Goal: Information Seeking & Learning: Learn about a topic

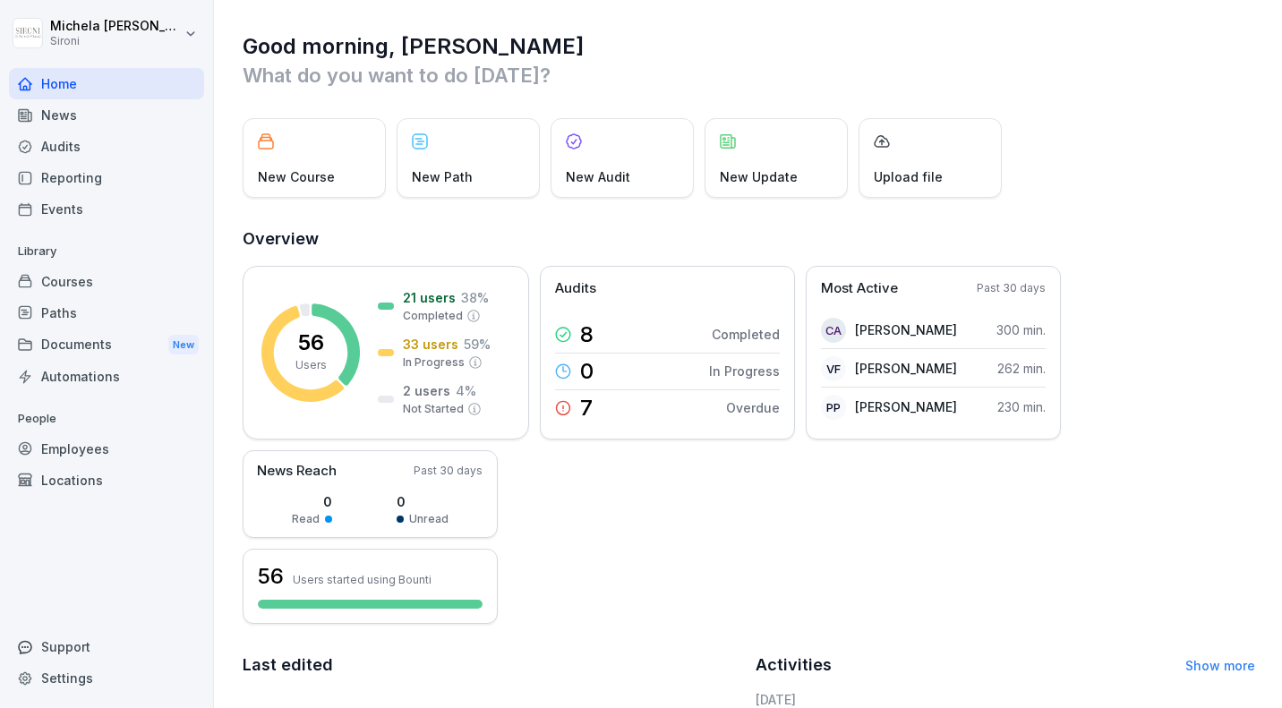
click at [82, 176] on div "Reporting" at bounding box center [106, 177] width 195 height 31
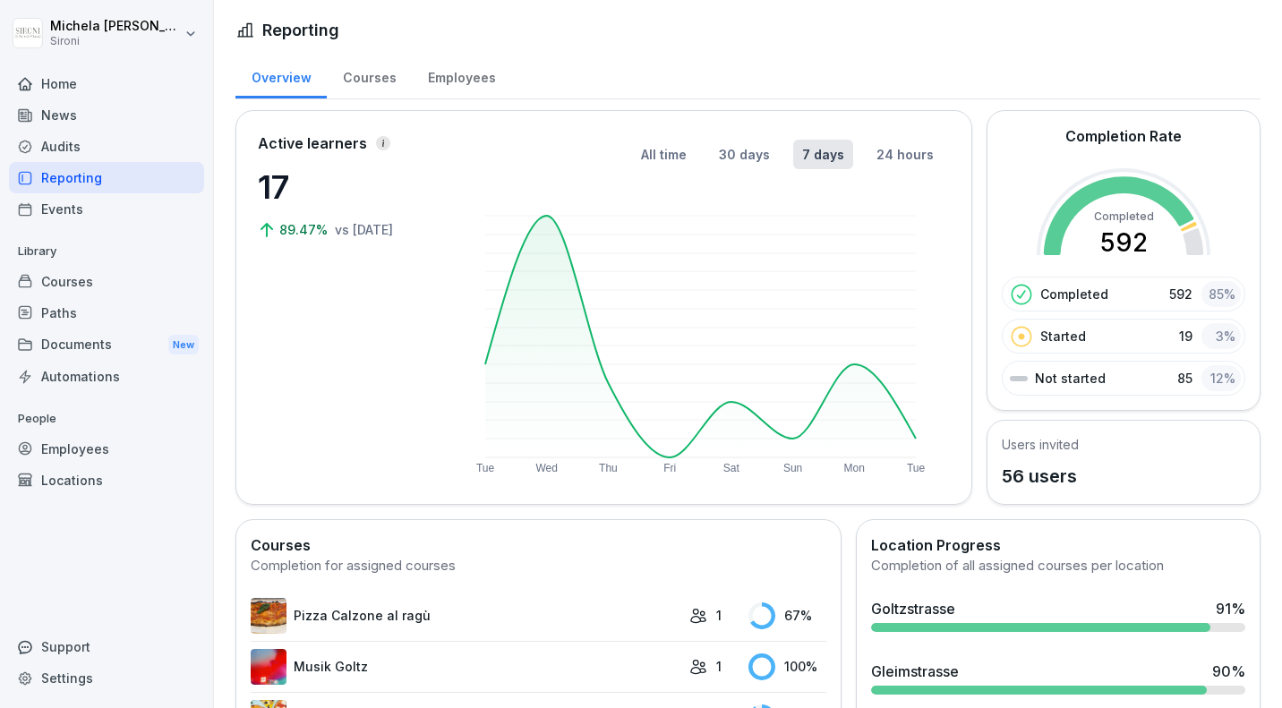
click at [464, 79] on div "Employees" at bounding box center [461, 76] width 99 height 46
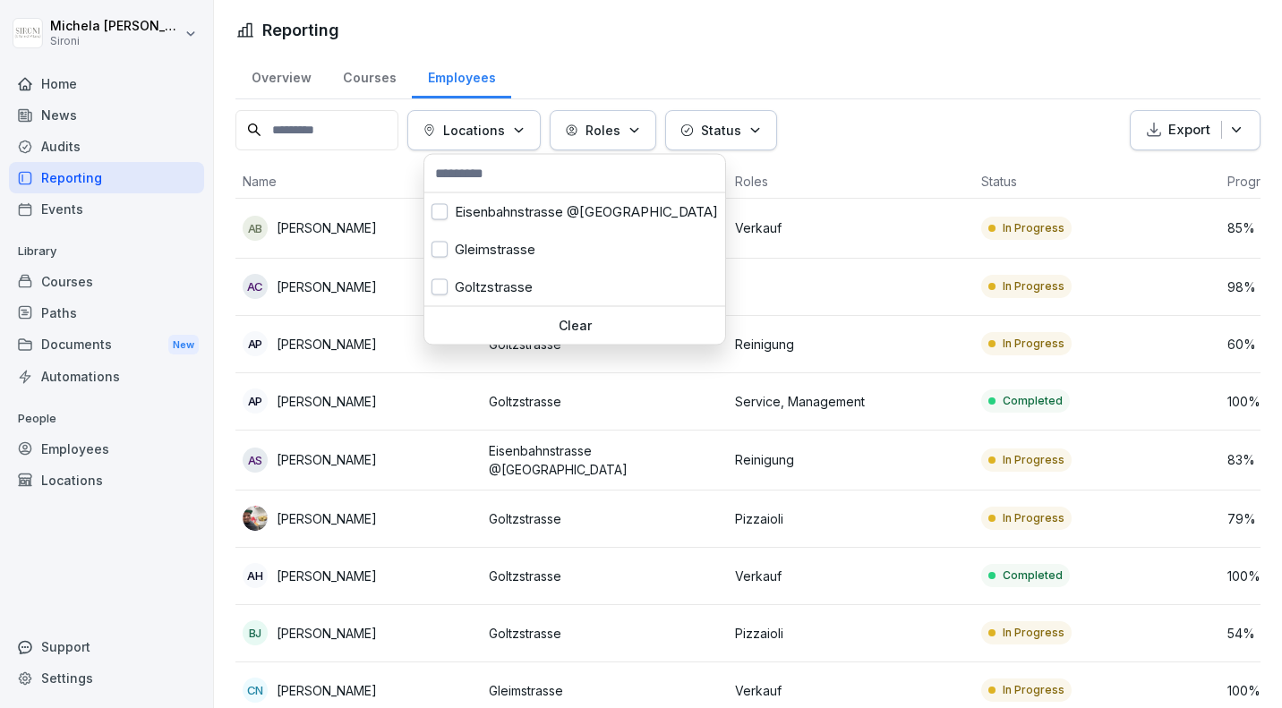
click at [473, 116] on button "Locations" at bounding box center [473, 130] width 133 height 40
click at [470, 218] on div "Eisenbahnstrasse @[GEOGRAPHIC_DATA]" at bounding box center [574, 212] width 301 height 38
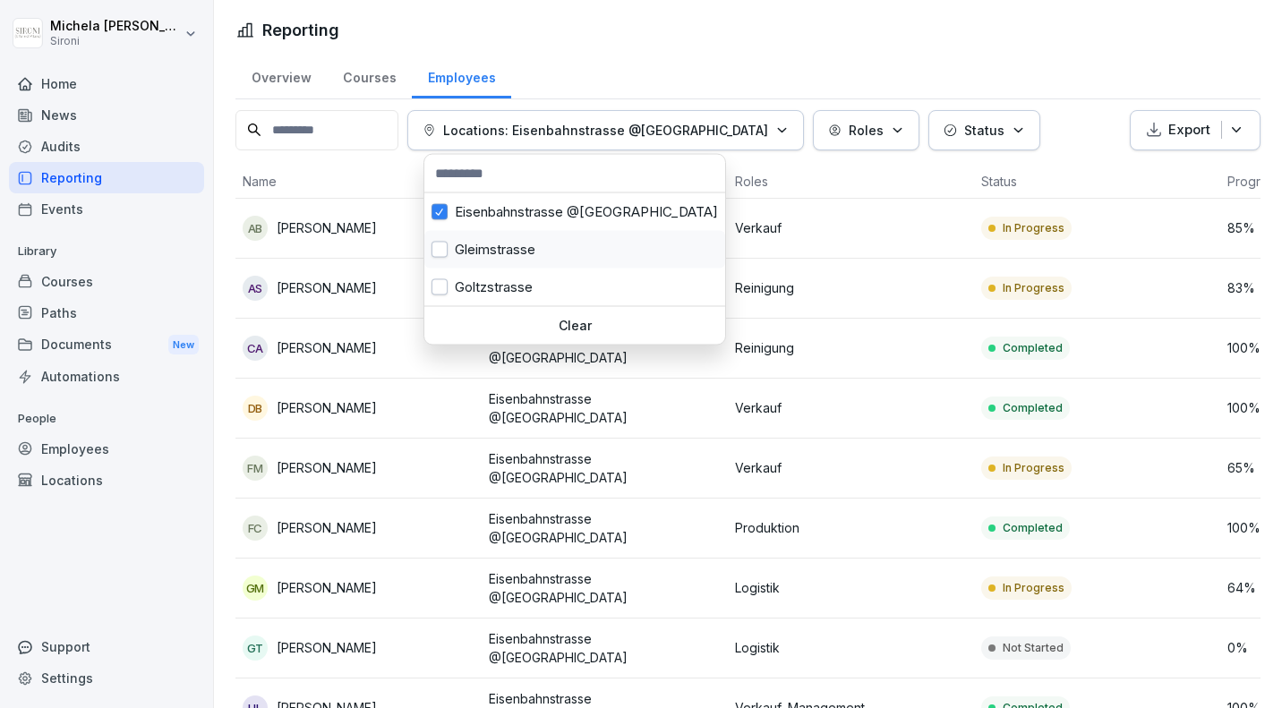
click at [473, 246] on div "Gleimstrasse" at bounding box center [574, 250] width 301 height 38
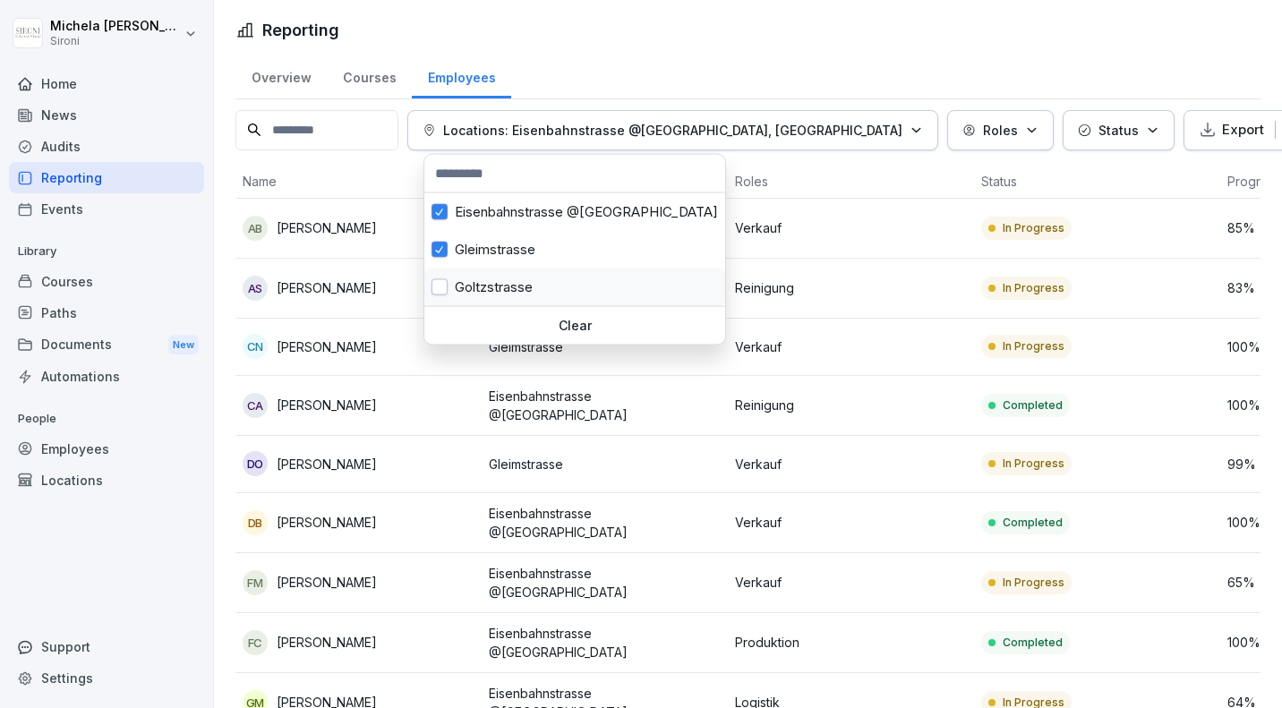
click at [479, 284] on div "Goltzstrasse" at bounding box center [574, 288] width 301 height 38
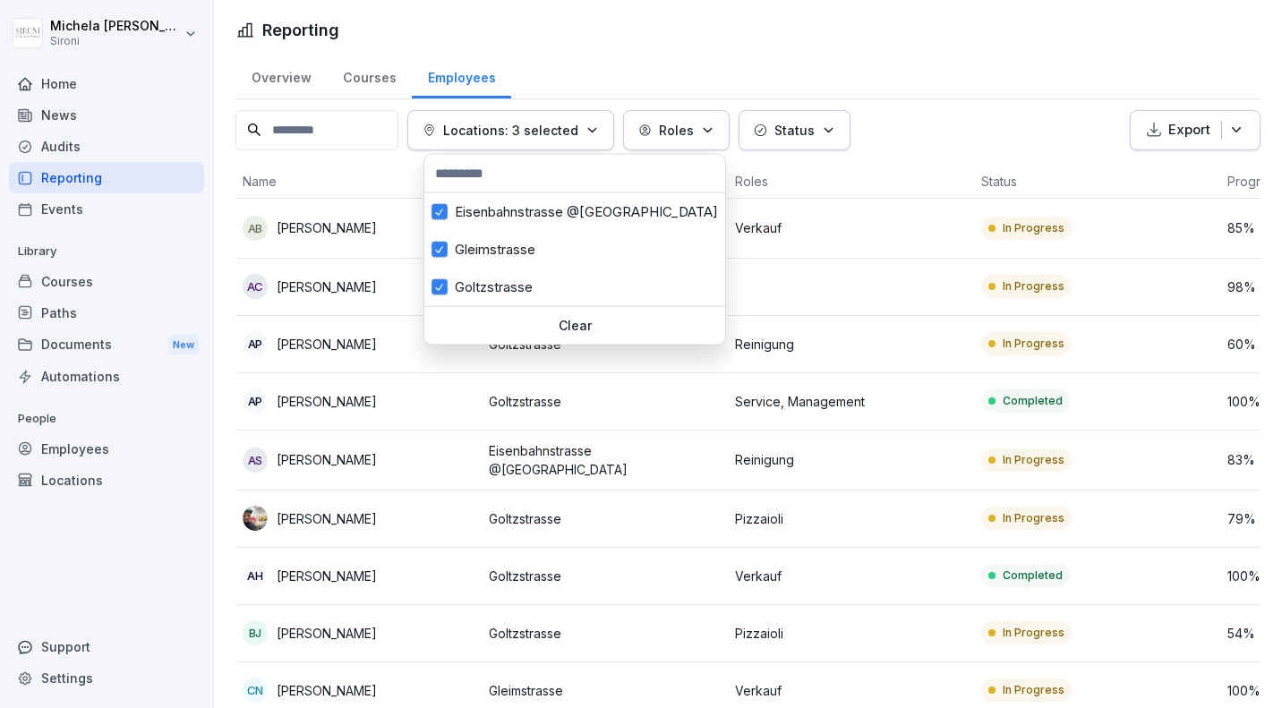
click at [611, 26] on html "[PERSON_NAME] Sironi Home News Audits Reporting Events Library Courses Paths Do…" at bounding box center [641, 354] width 1282 height 708
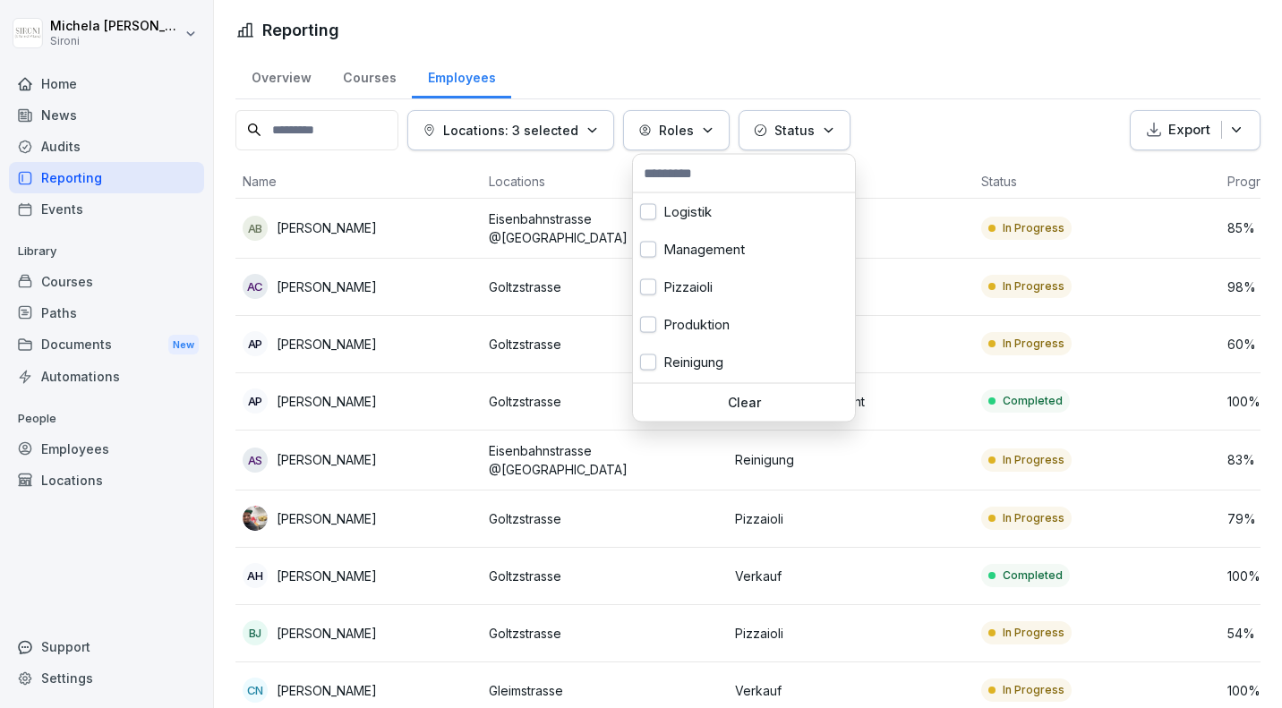
click at [687, 124] on p "Roles" at bounding box center [676, 130] width 35 height 19
click at [653, 362] on button "button" at bounding box center [648, 364] width 16 height 16
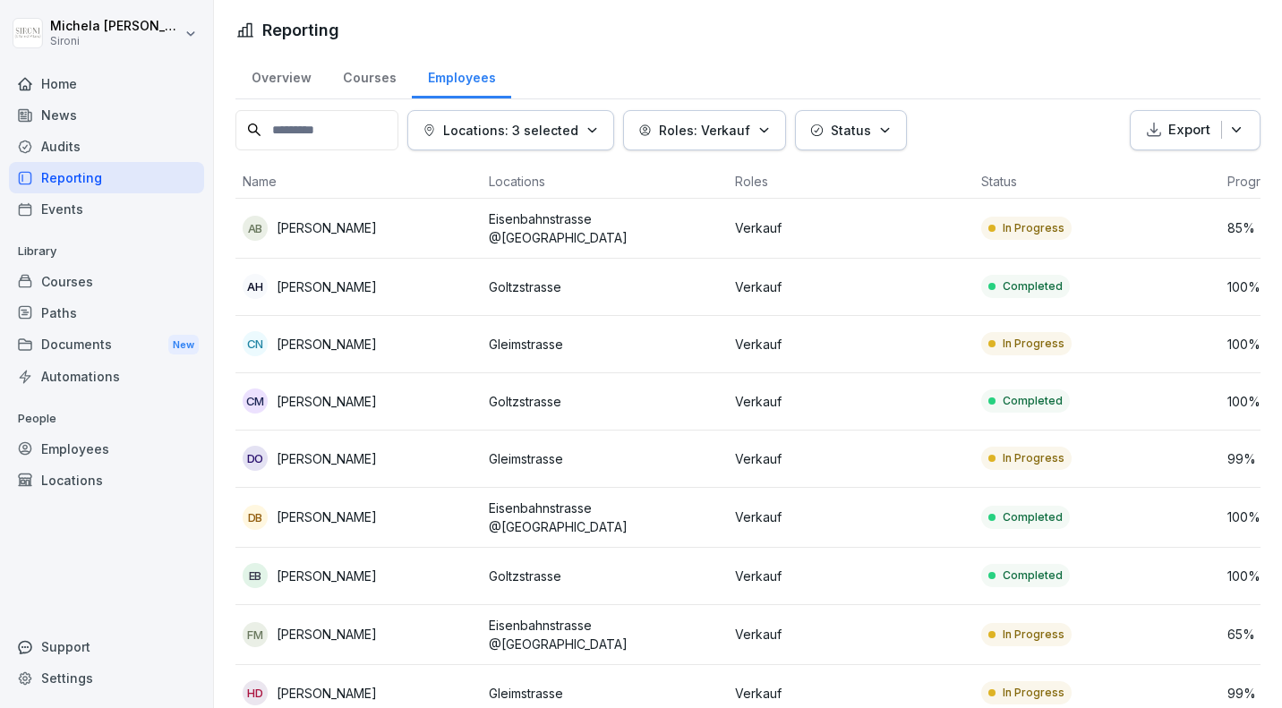
click at [860, 21] on html "[PERSON_NAME] Sironi Home News Audits Reporting Events Library Courses Paths Do…" at bounding box center [641, 354] width 1282 height 708
click at [294, 78] on div "Overview" at bounding box center [280, 76] width 91 height 46
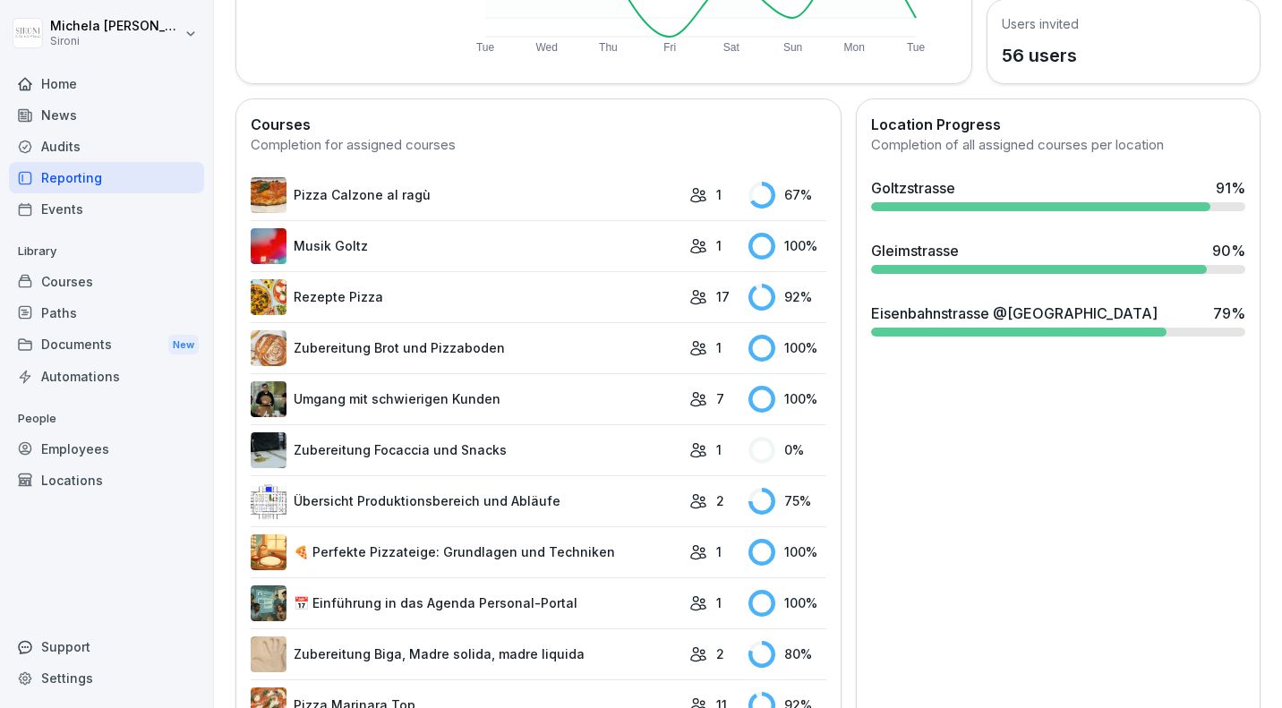
scroll to position [430, 0]
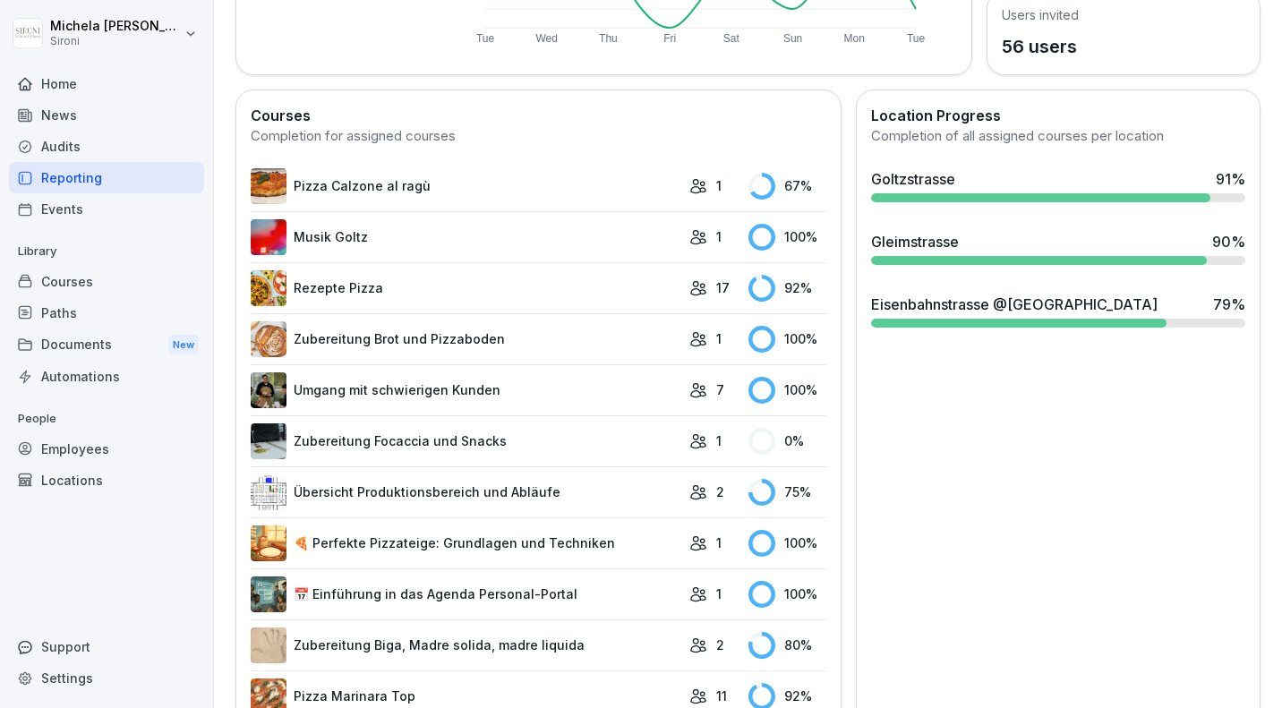
click at [97, 448] on div "Employees" at bounding box center [106, 448] width 195 height 31
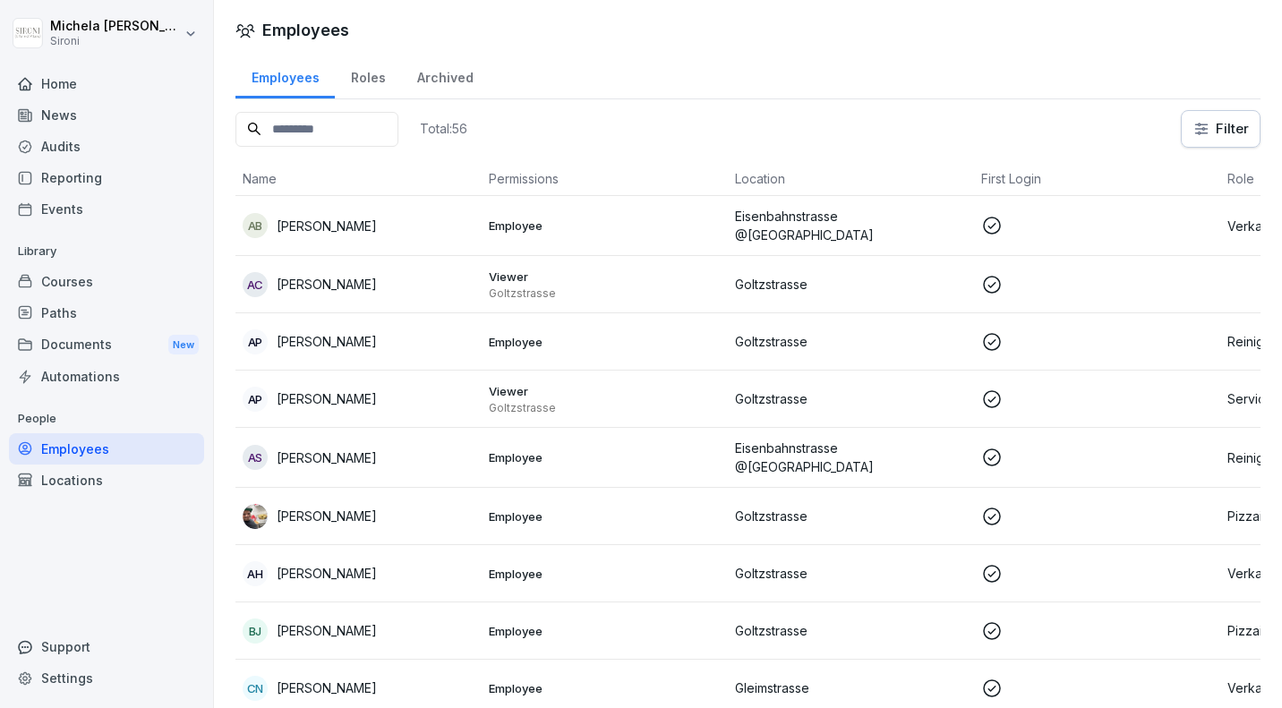
click at [112, 185] on div "Reporting" at bounding box center [106, 177] width 195 height 31
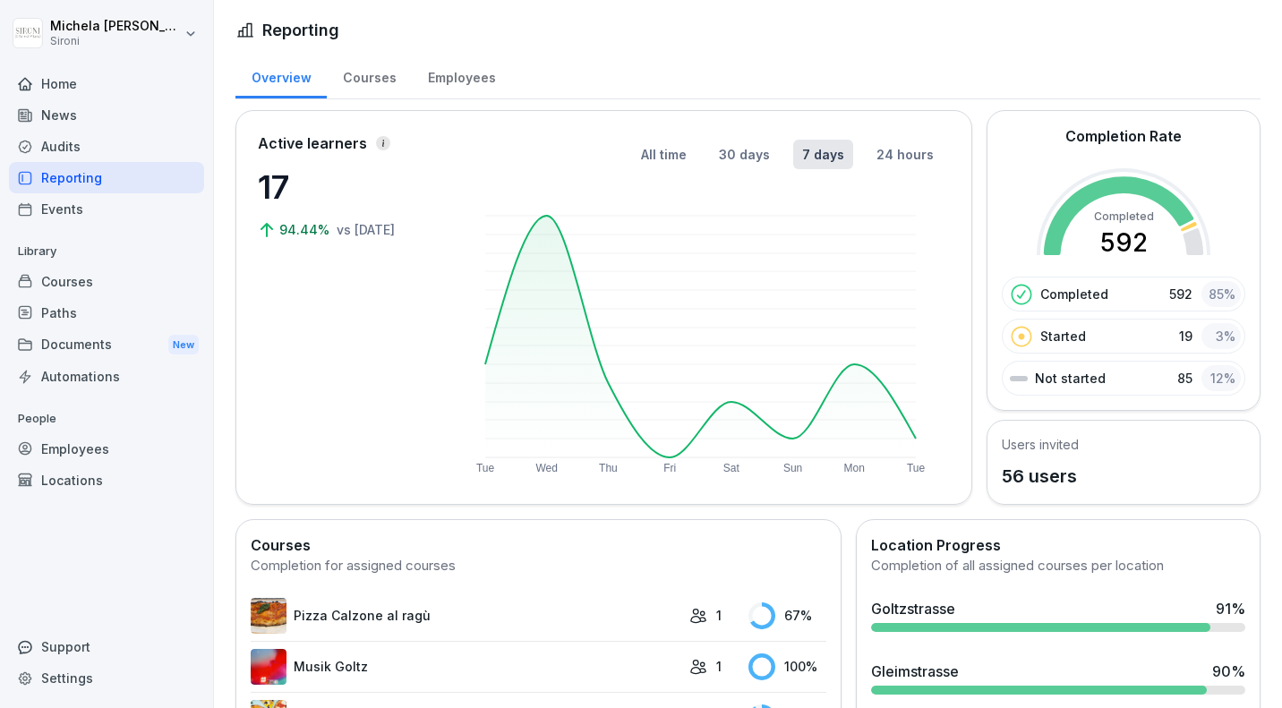
click at [463, 77] on div "Employees" at bounding box center [461, 76] width 99 height 46
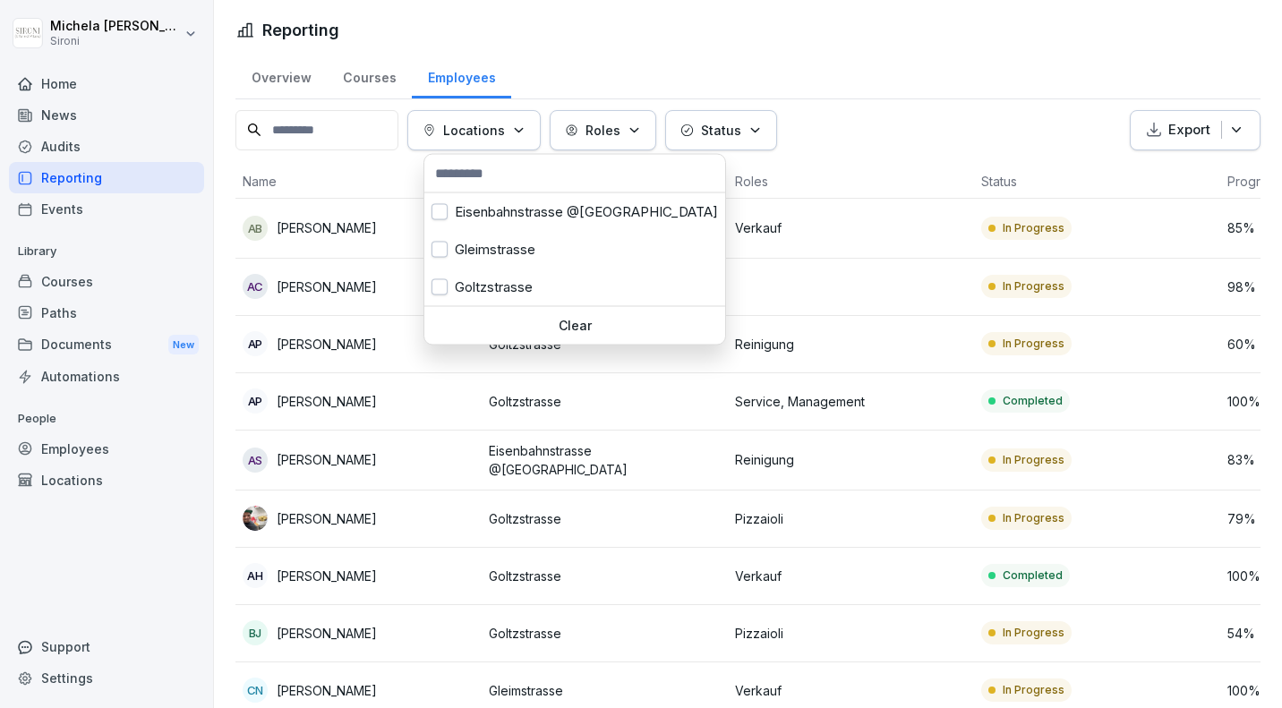
click at [498, 137] on p "Locations" at bounding box center [474, 130] width 62 height 19
click at [488, 248] on div "Gleimstrasse" at bounding box center [574, 250] width 301 height 38
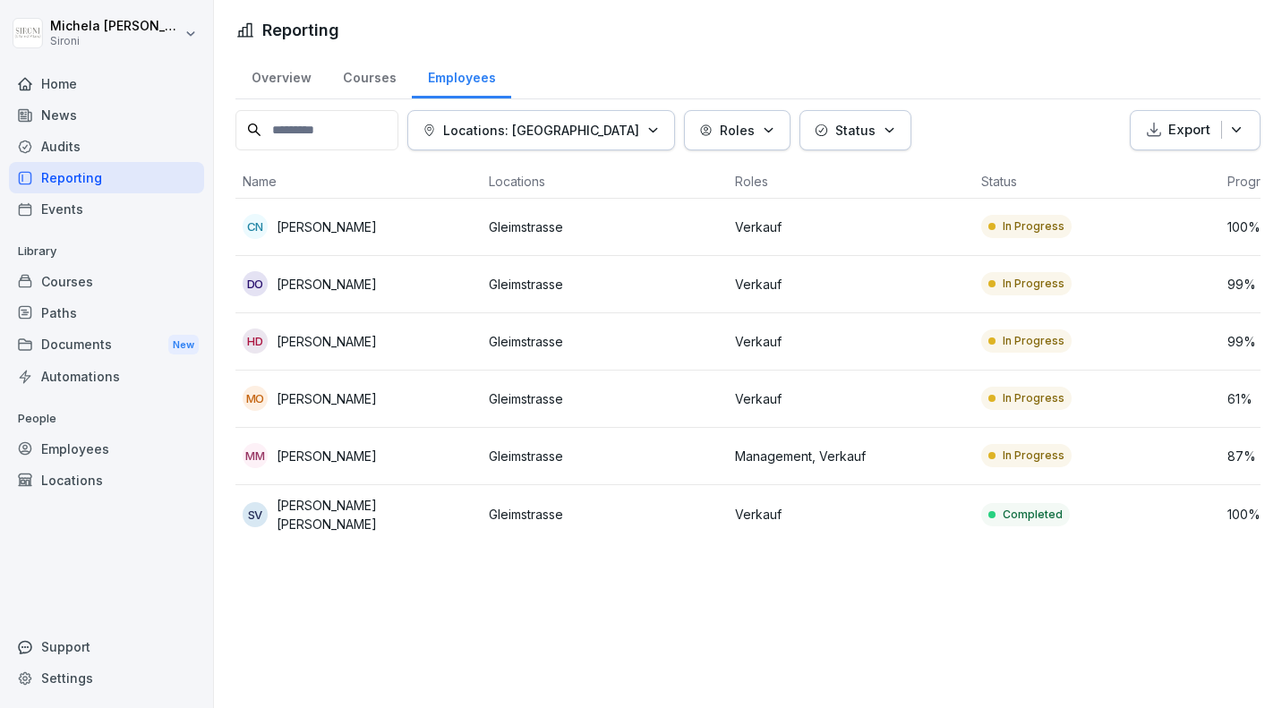
click at [584, 32] on html "[PERSON_NAME] Sironi Home News Audits Reporting Events Library Courses Paths Do…" at bounding box center [641, 354] width 1282 height 708
click at [392, 223] on div "CN [PERSON_NAME]" at bounding box center [359, 226] width 232 height 25
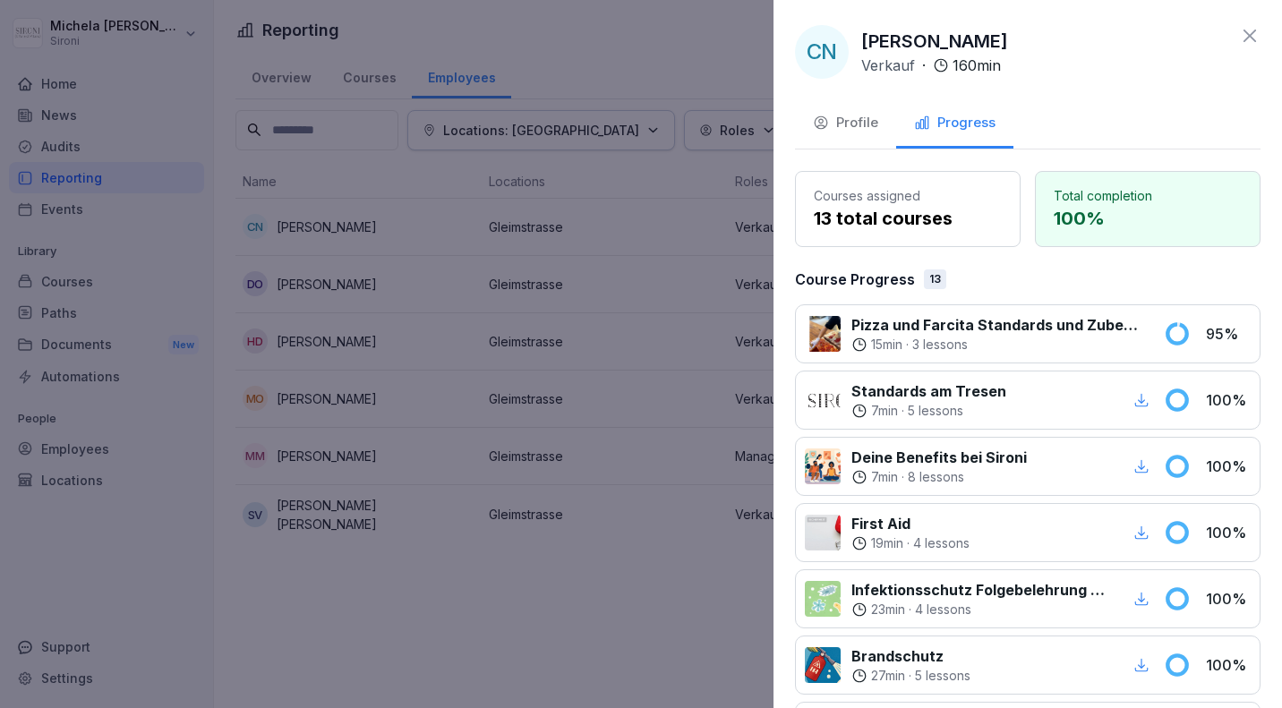
click at [857, 126] on div "Profile" at bounding box center [845, 123] width 65 height 21
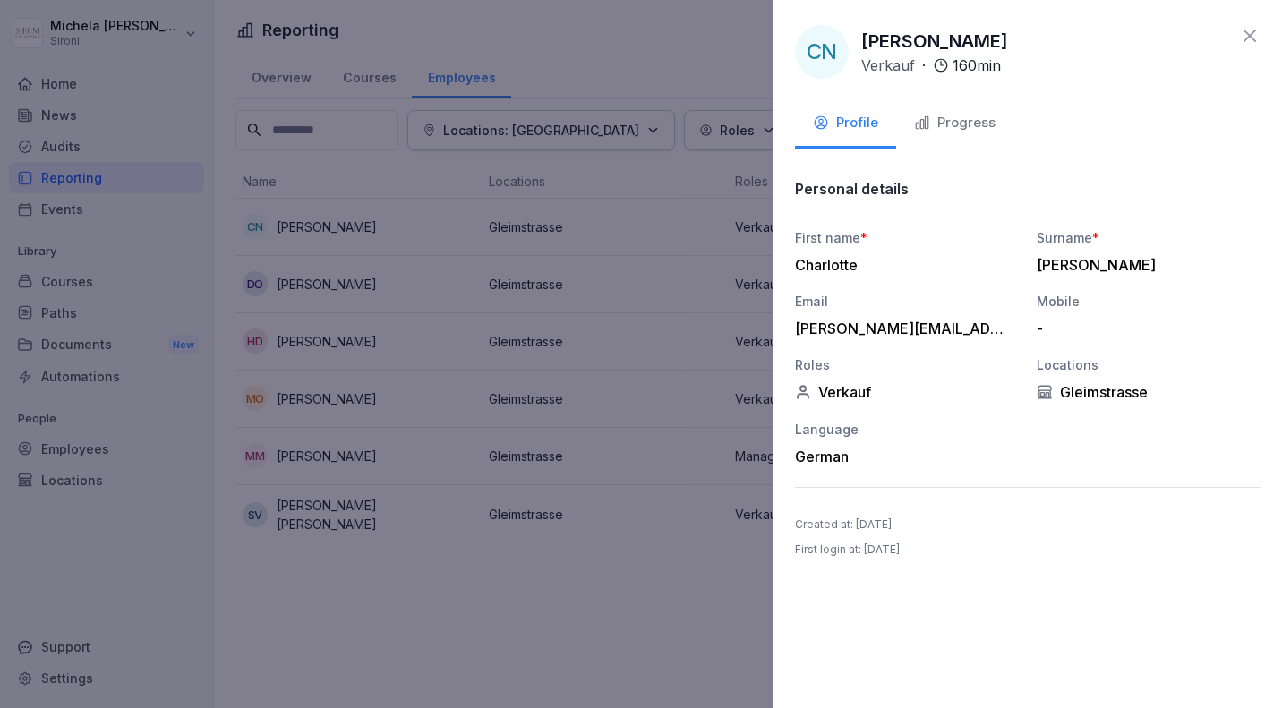
click at [941, 126] on div "Progress" at bounding box center [954, 123] width 81 height 21
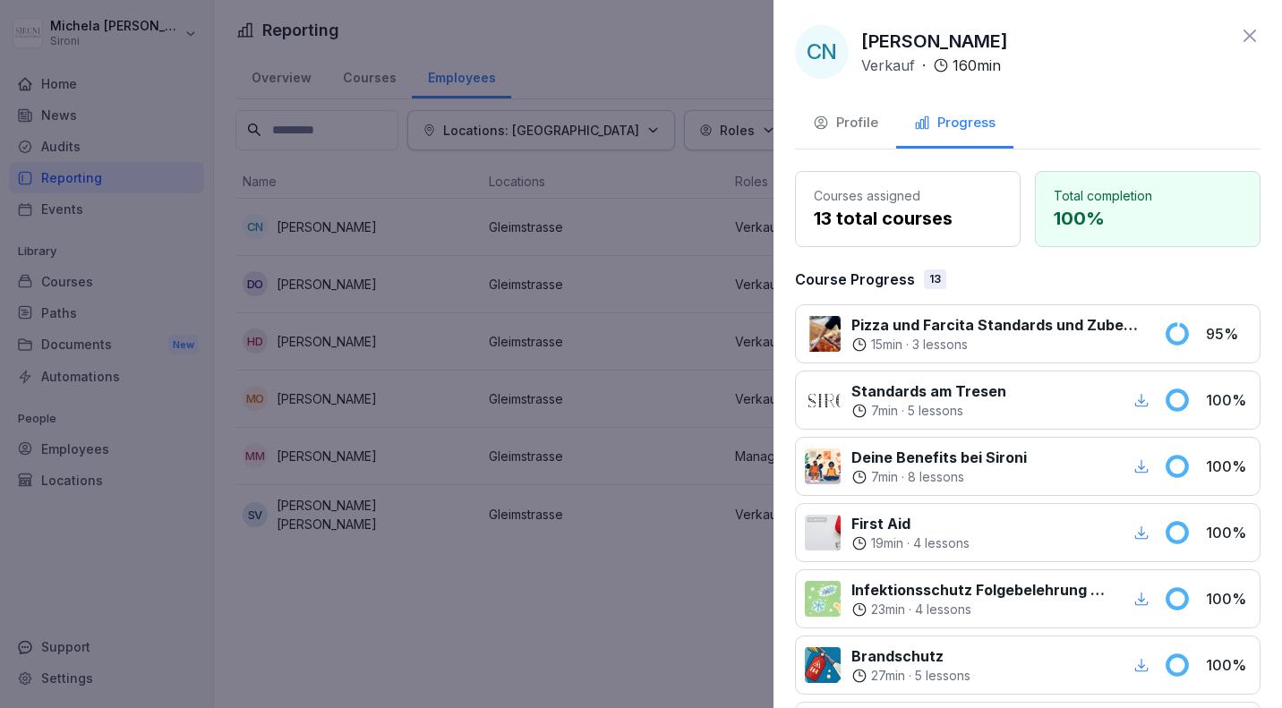
click at [1241, 30] on icon at bounding box center [1249, 35] width 21 height 21
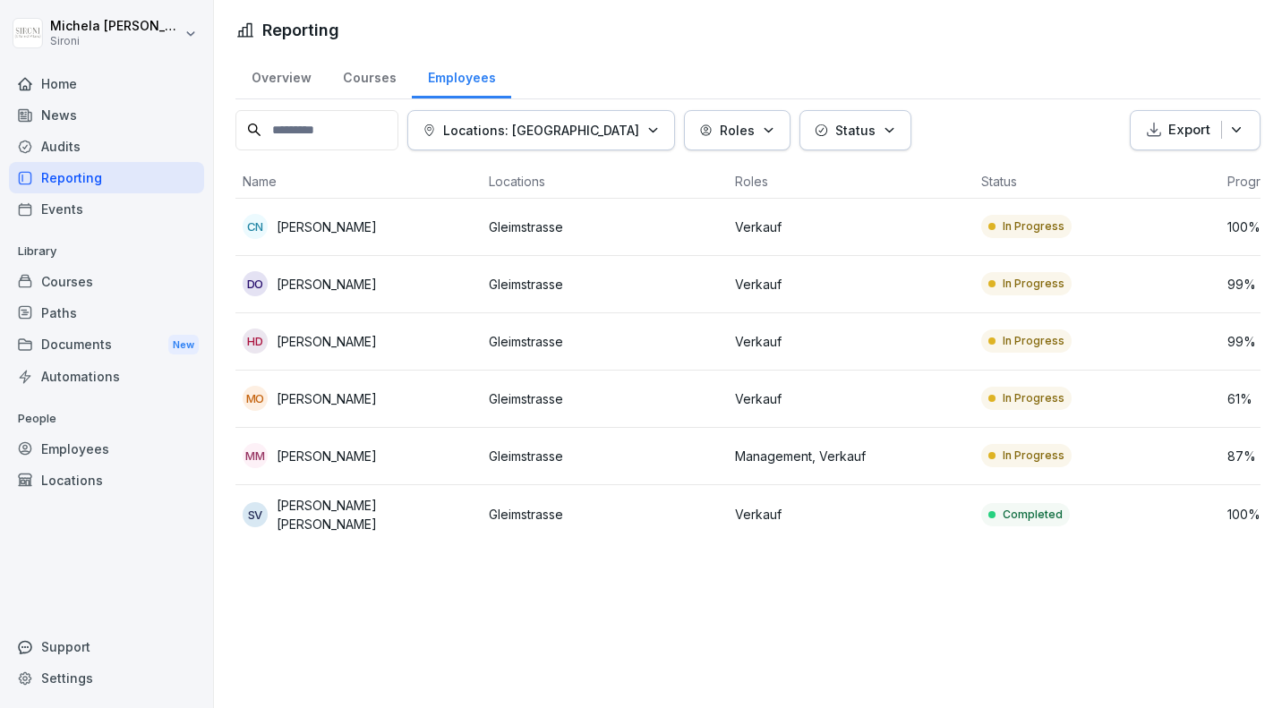
click at [90, 448] on div "Employees" at bounding box center [106, 448] width 195 height 31
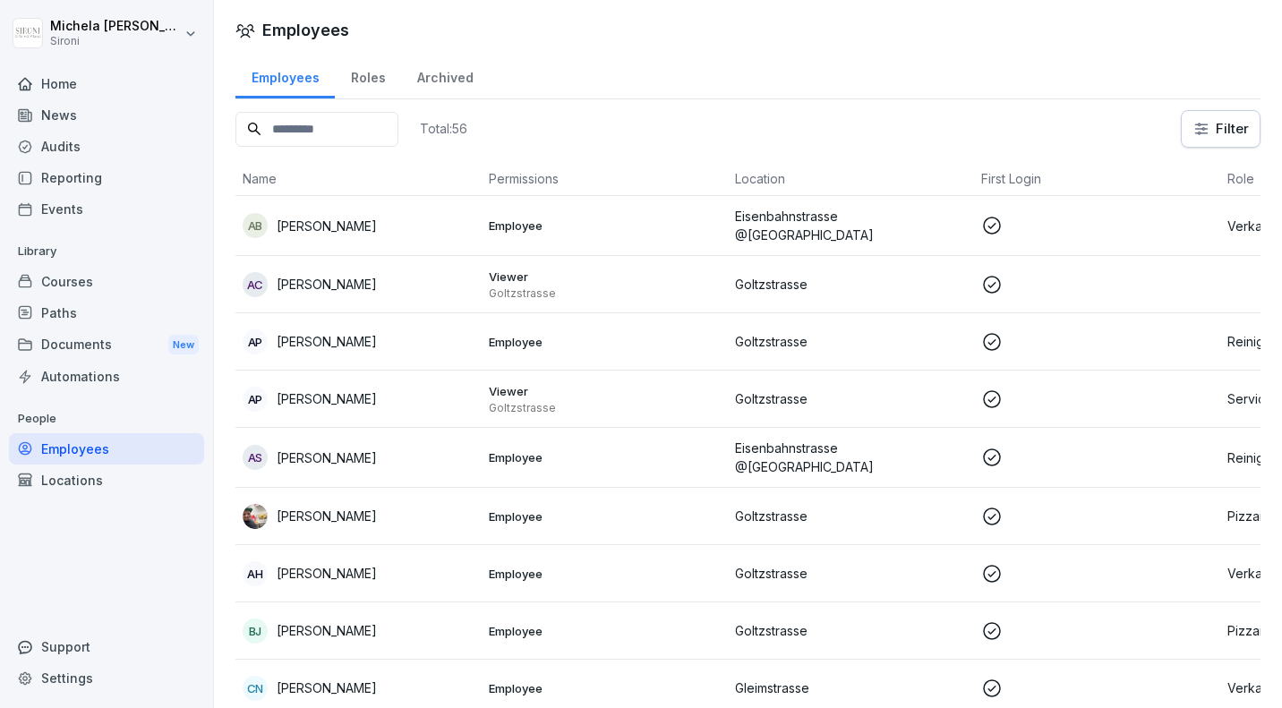
click at [350, 231] on p "[PERSON_NAME]" at bounding box center [327, 226] width 100 height 19
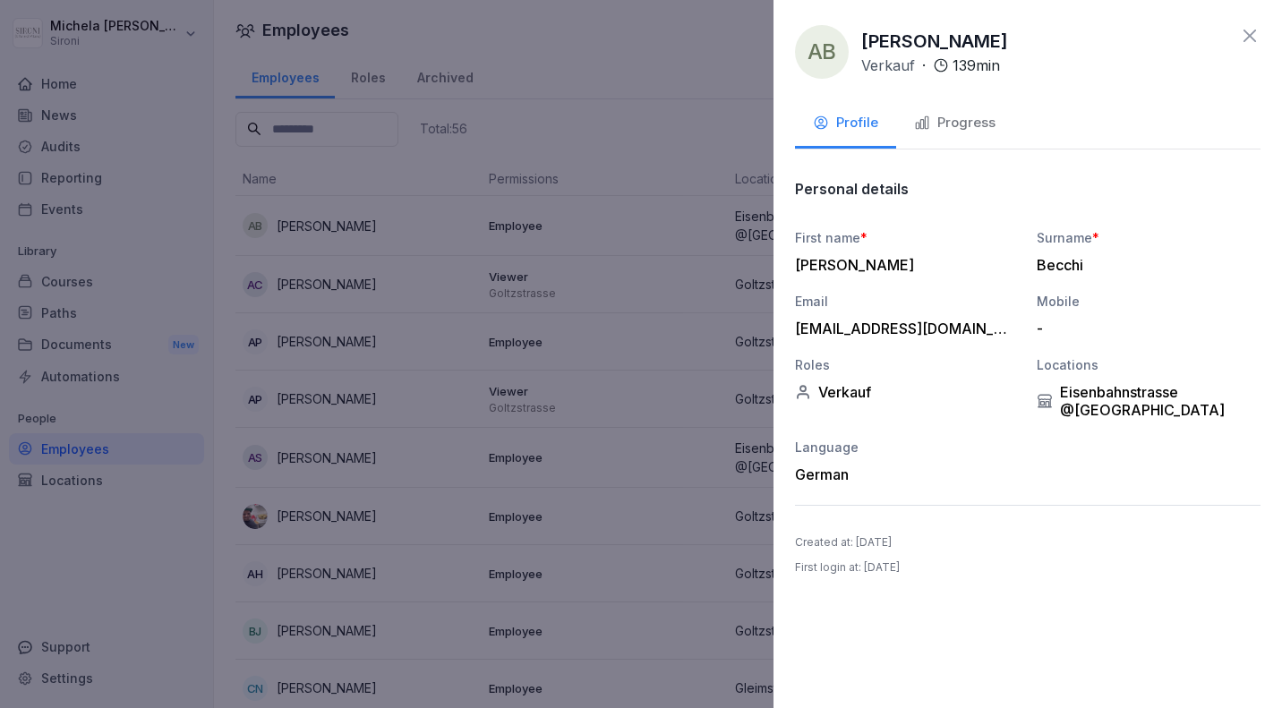
click at [946, 120] on div "Progress" at bounding box center [954, 123] width 81 height 21
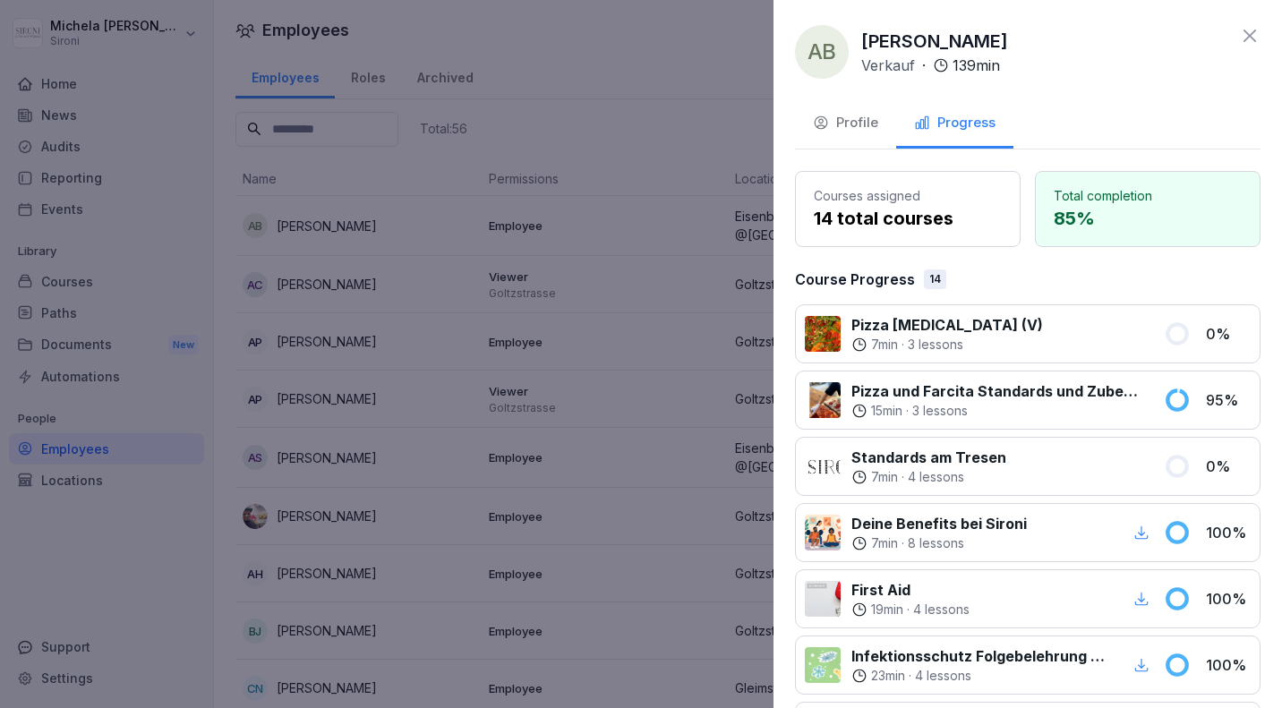
click at [929, 347] on p "3 lessons" at bounding box center [935, 345] width 55 height 18
click at [1247, 36] on icon at bounding box center [1249, 35] width 21 height 21
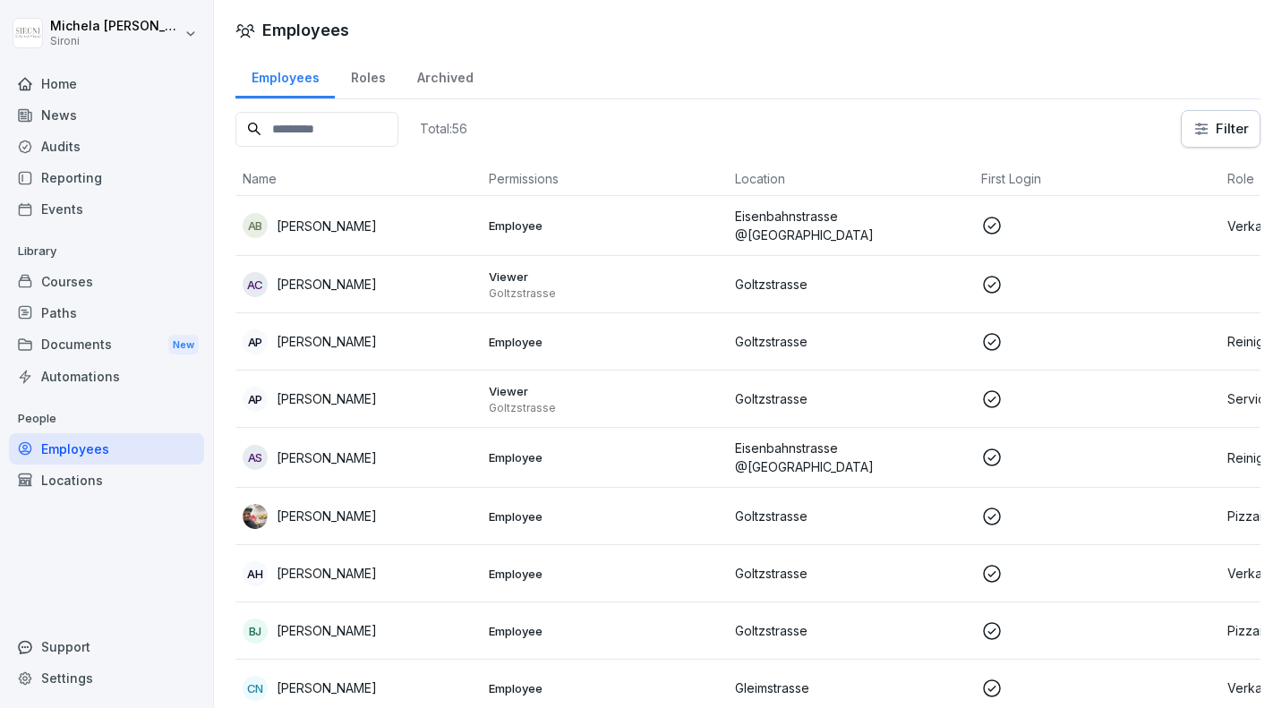
click at [93, 285] on div "Courses" at bounding box center [106, 281] width 195 height 31
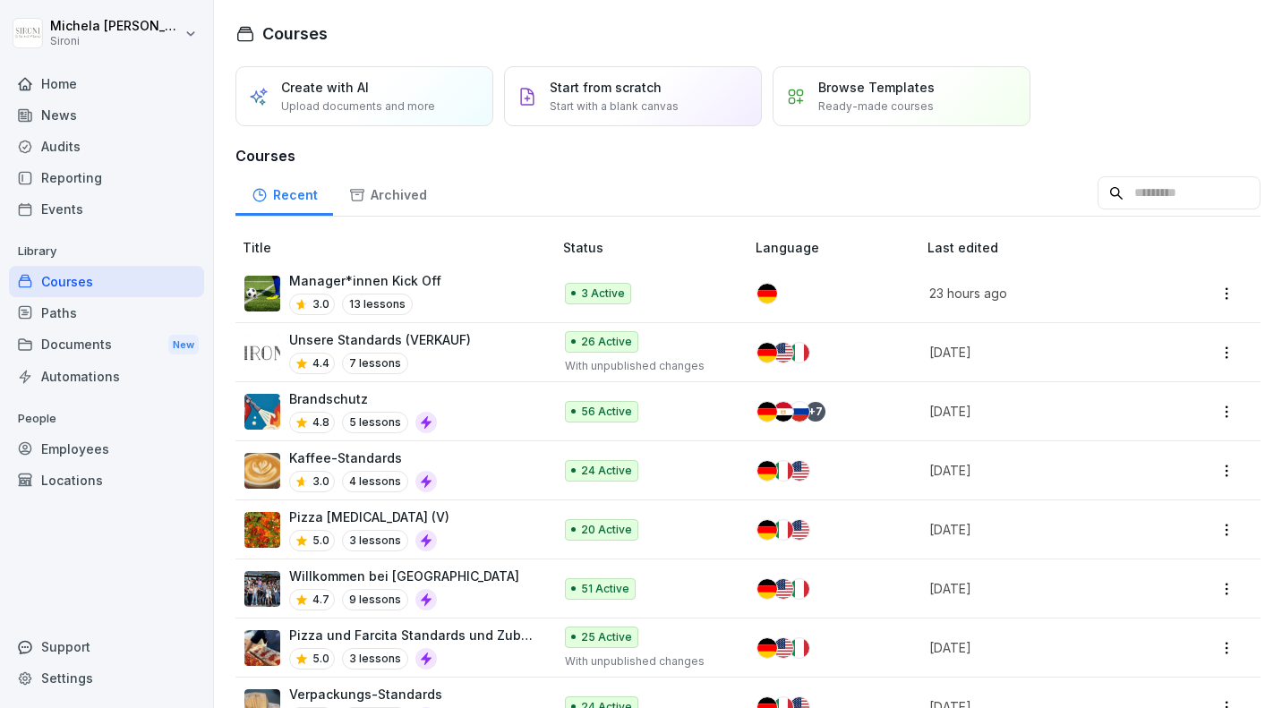
click at [1142, 200] on input at bounding box center [1178, 193] width 163 height 34
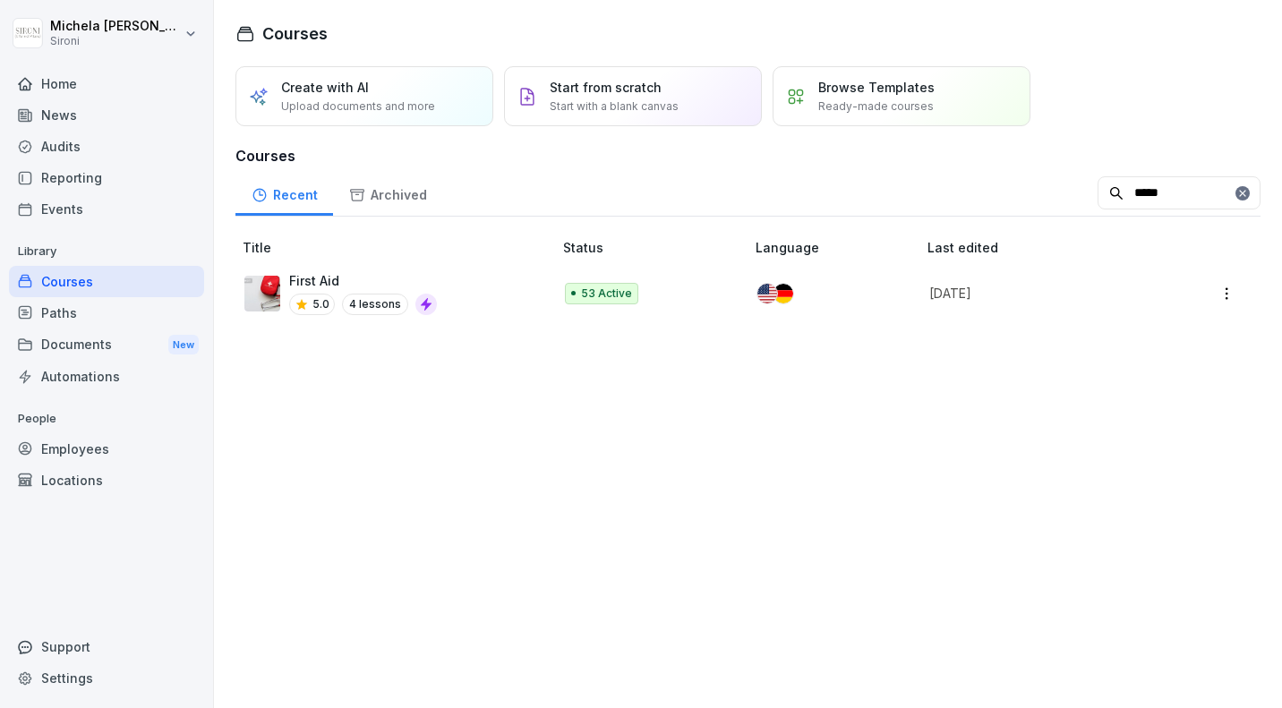
type input "*****"
click at [388, 279] on p "First Aid" at bounding box center [363, 280] width 148 height 19
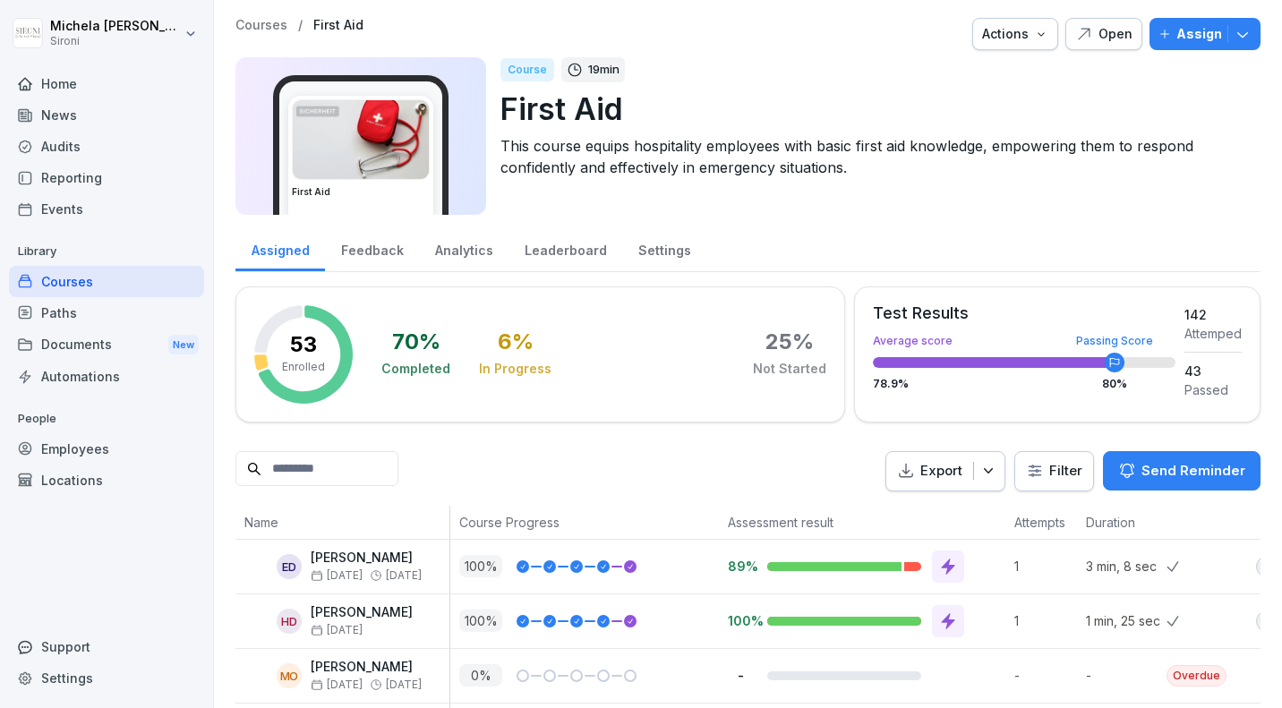
click at [320, 464] on input at bounding box center [316, 468] width 163 height 35
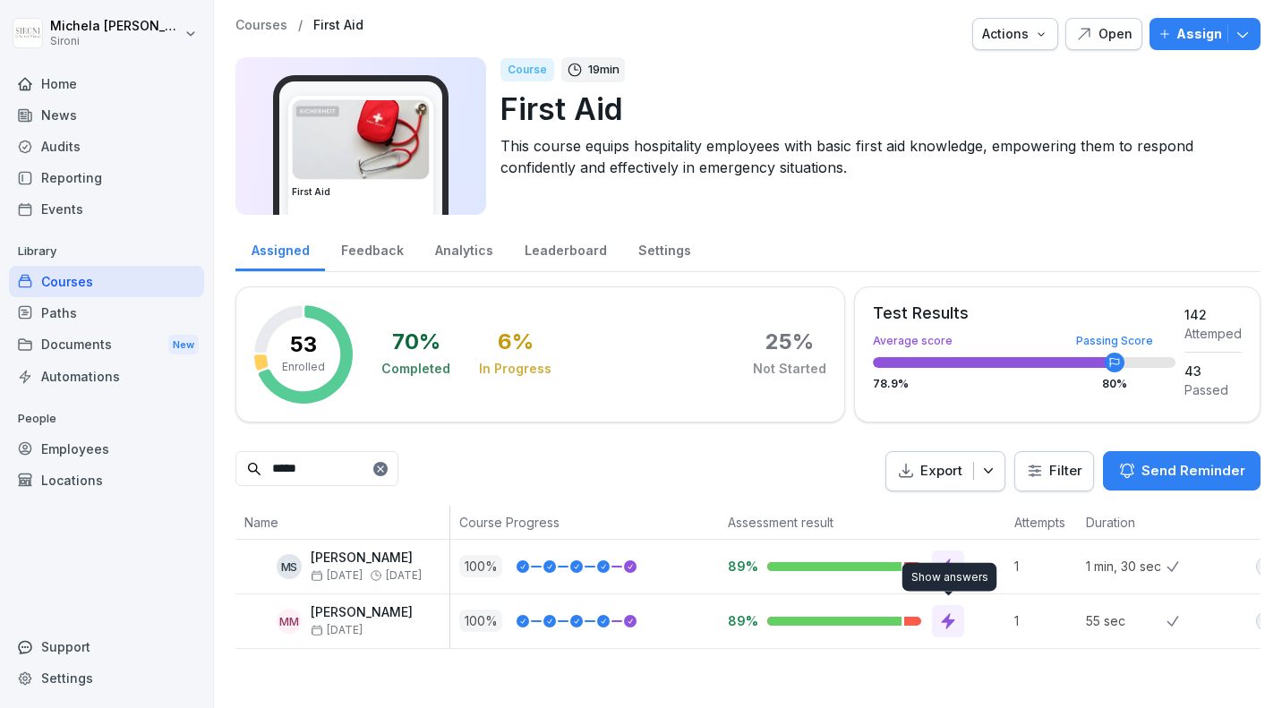
type input "*****"
click at [946, 618] on icon at bounding box center [948, 621] width 13 height 16
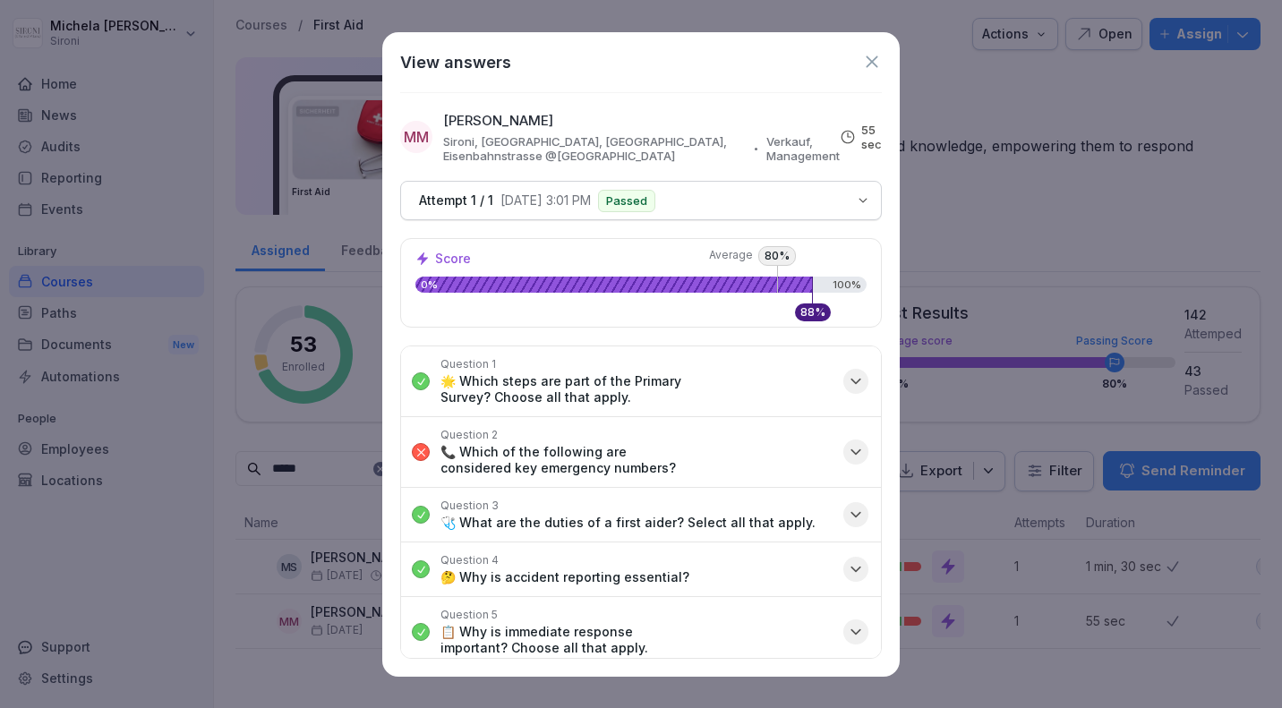
click at [859, 453] on icon "button" at bounding box center [856, 452] width 18 height 18
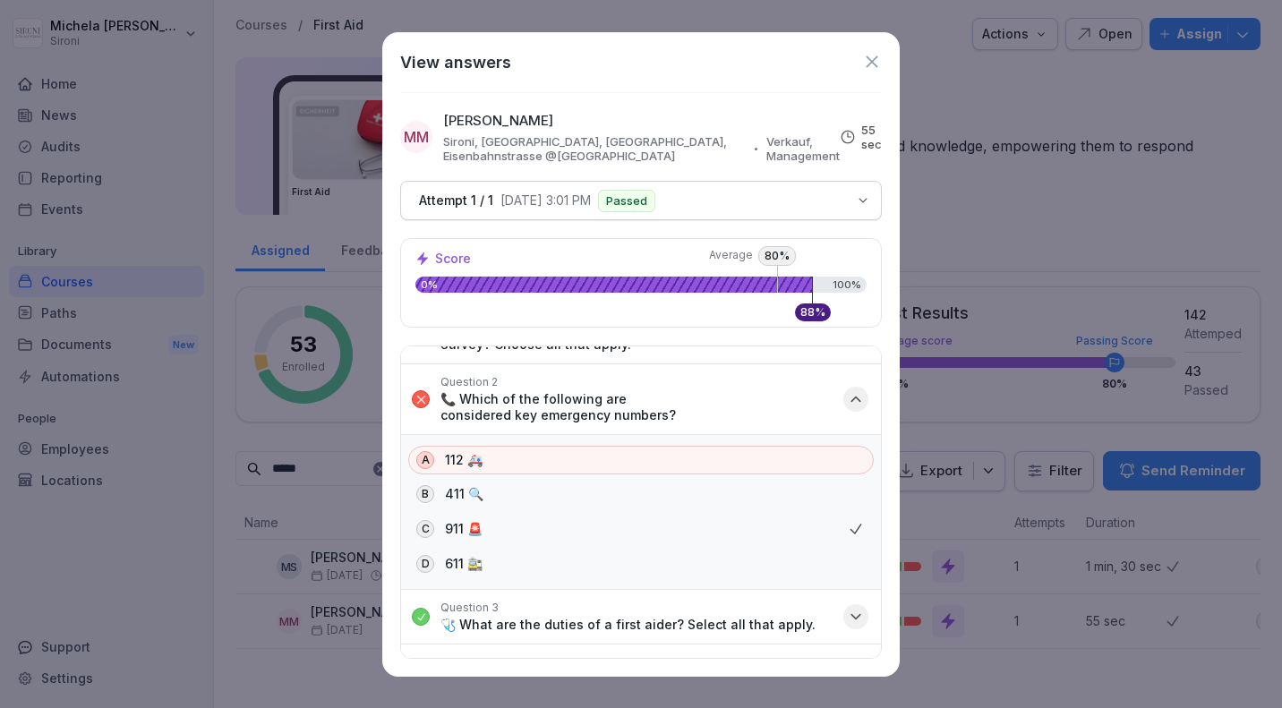
scroll to position [51, 0]
click at [851, 397] on icon "button" at bounding box center [856, 401] width 18 height 18
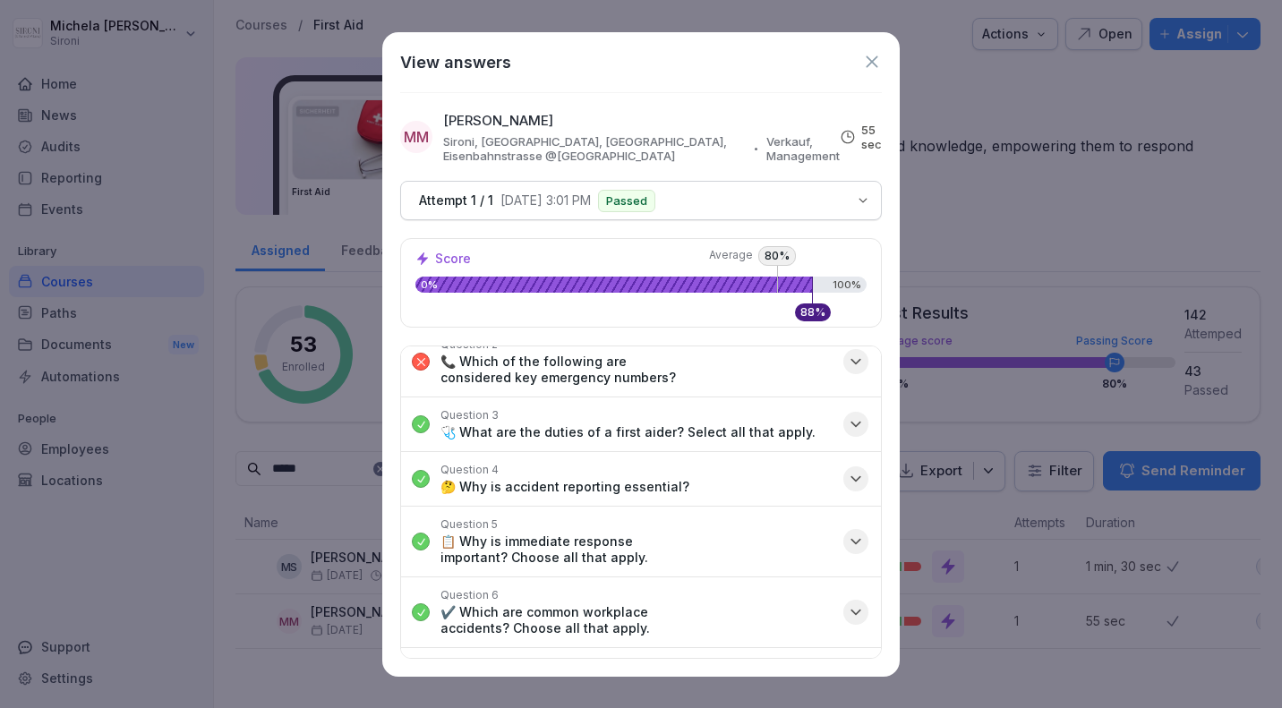
scroll to position [0, 0]
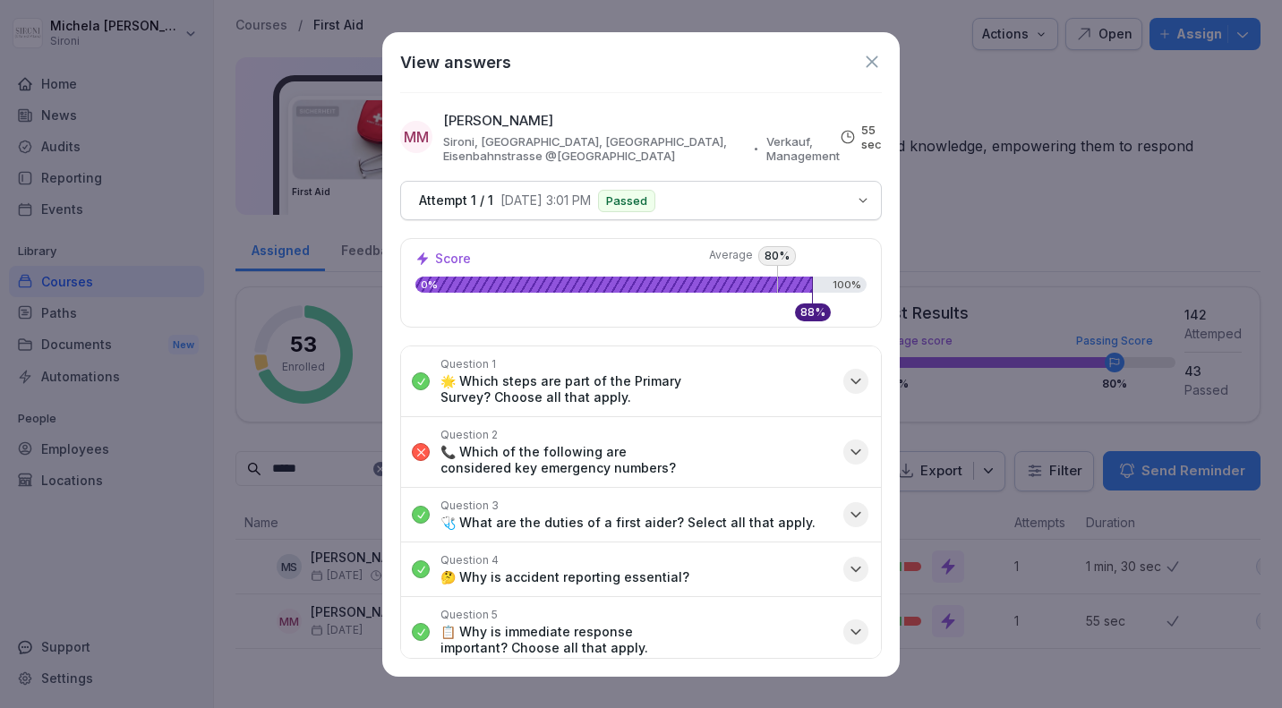
click at [876, 53] on icon at bounding box center [872, 62] width 20 height 20
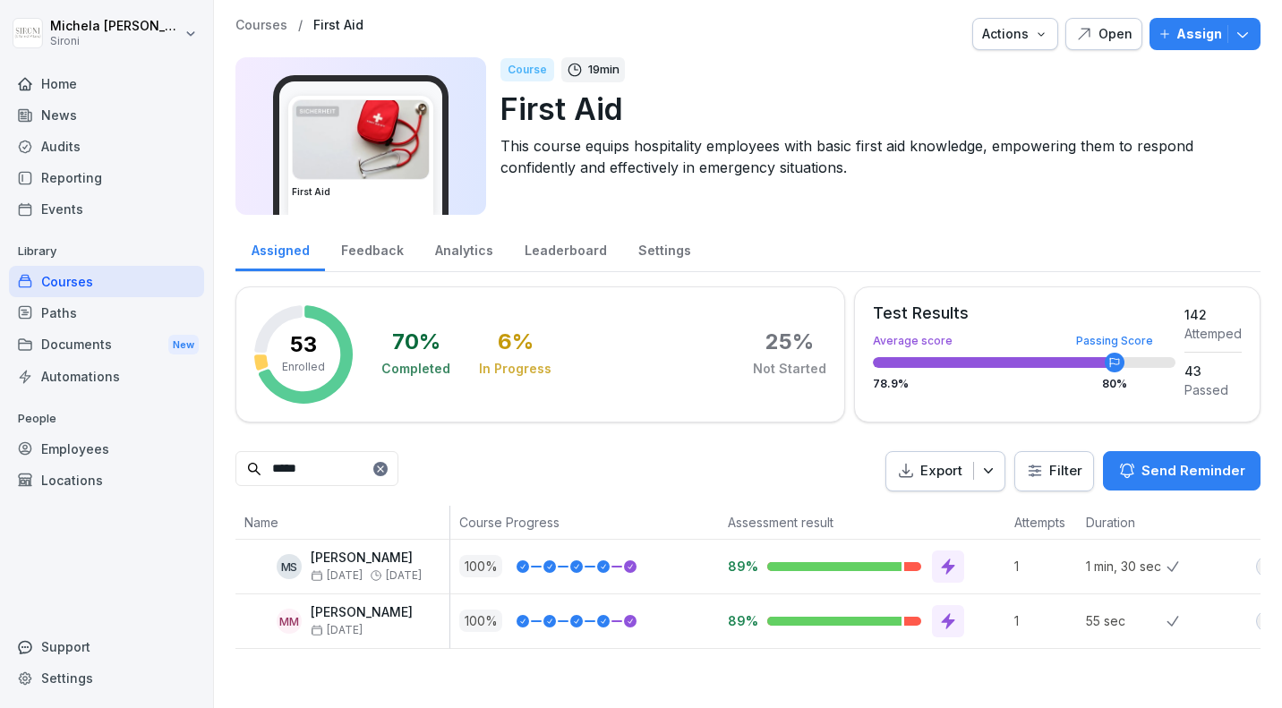
click at [70, 209] on div "Events" at bounding box center [106, 208] width 195 height 31
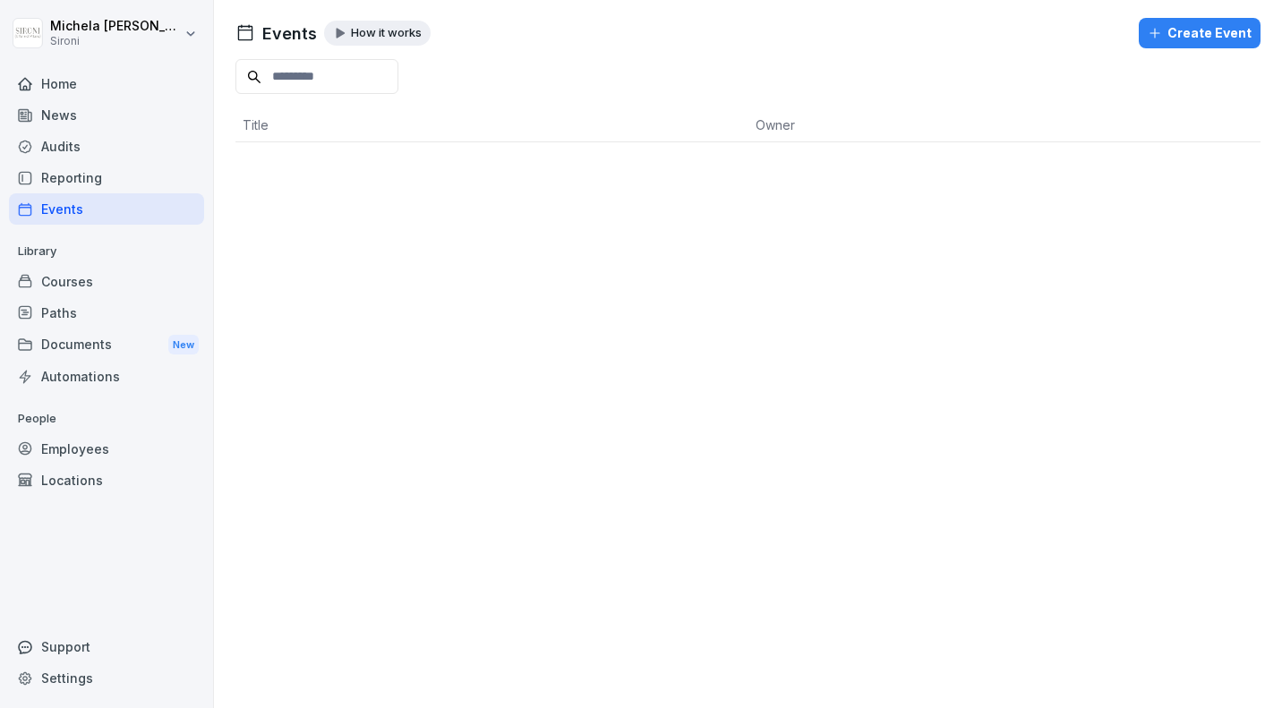
click at [68, 282] on div "Courses" at bounding box center [106, 281] width 195 height 31
